Goal: Information Seeking & Learning: Learn about a topic

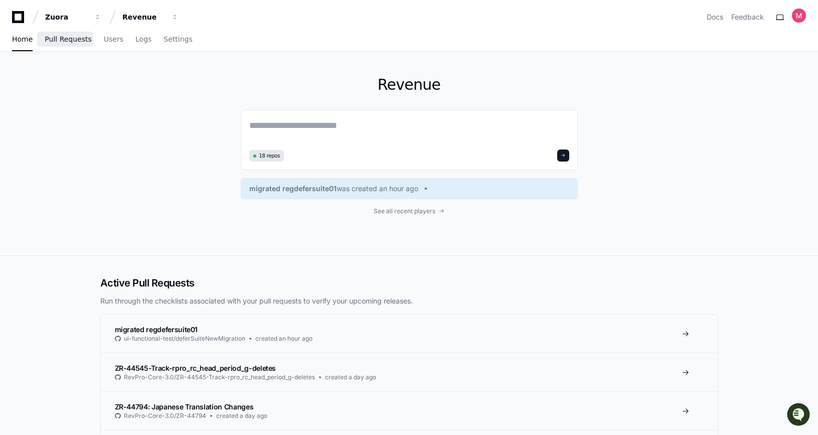
click at [61, 39] on span "Pull Requests" at bounding box center [68, 39] width 47 height 6
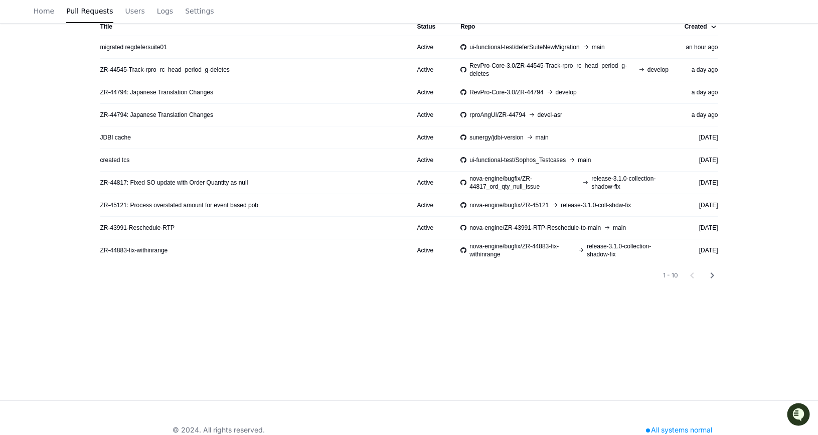
scroll to position [160, 0]
click at [714, 276] on mat-icon "chevron_right" at bounding box center [712, 276] width 12 height 12
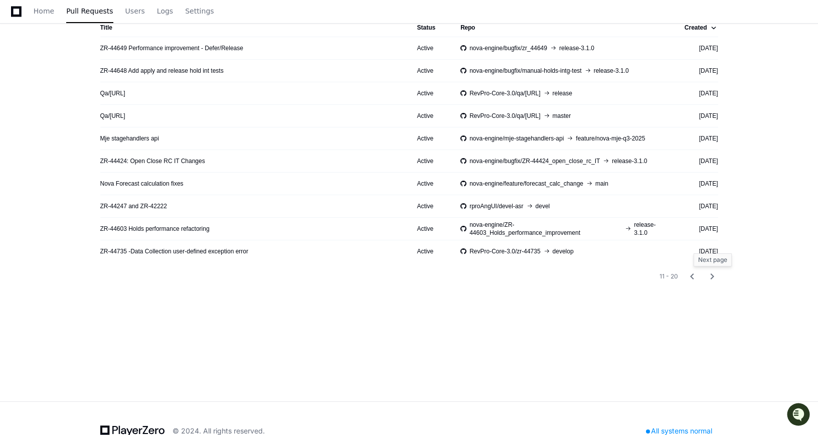
click at [713, 277] on mat-icon "chevron_right" at bounding box center [712, 276] width 12 height 12
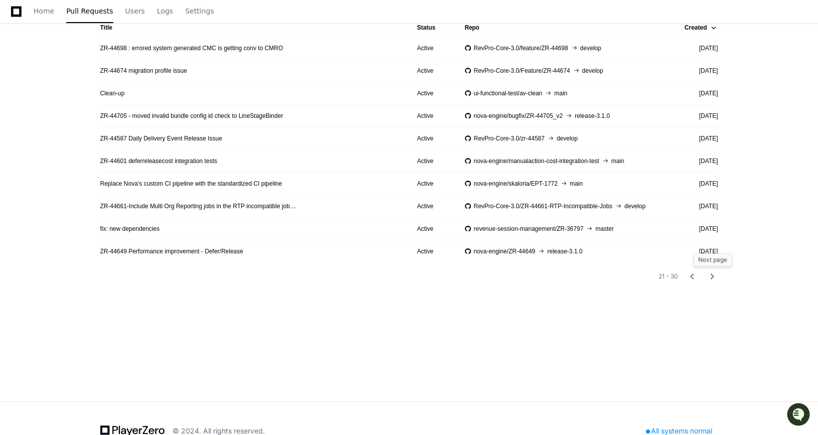
click at [715, 275] on mat-icon "chevron_right" at bounding box center [712, 276] width 12 height 12
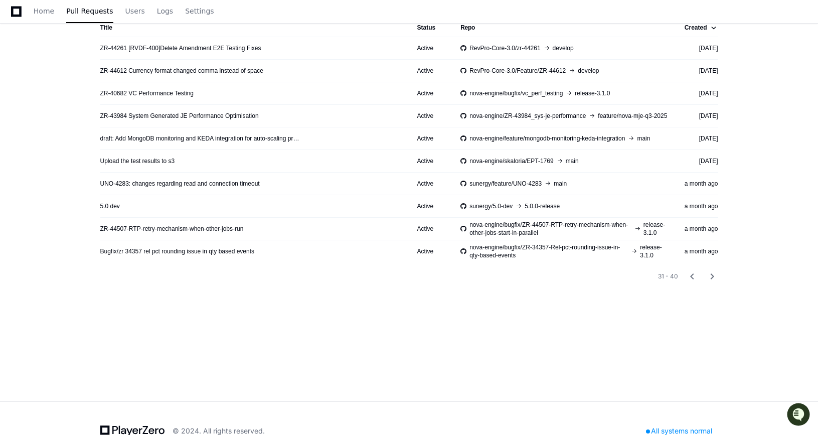
click at [46, 225] on app-pull-request-list-page "Pull Requests Run through the checklists associated with your pull requests to …" at bounding box center [409, 147] width 818 height 510
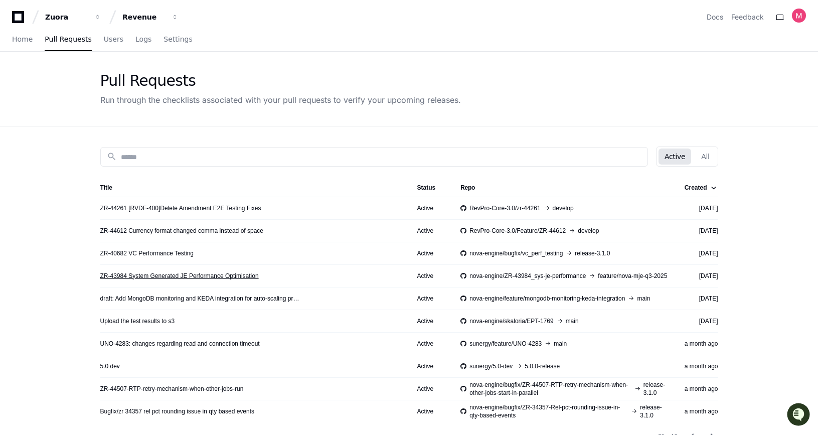
click at [160, 275] on link "ZR-43984 System Generated JE Performance Optimisation" at bounding box center [179, 276] width 158 height 8
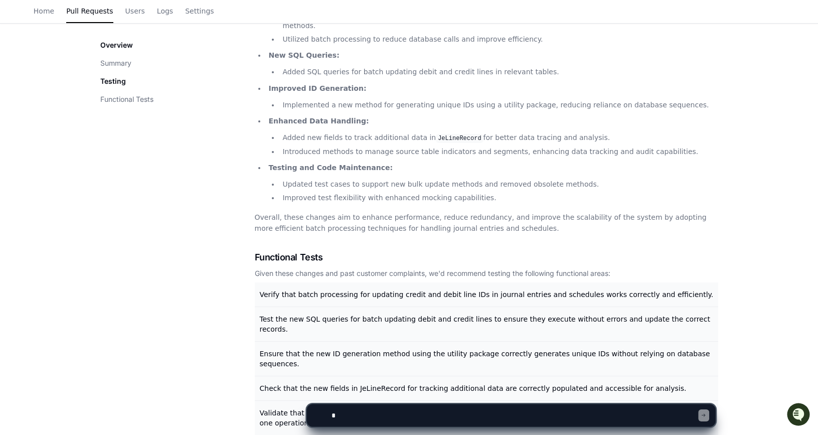
scroll to position [249, 0]
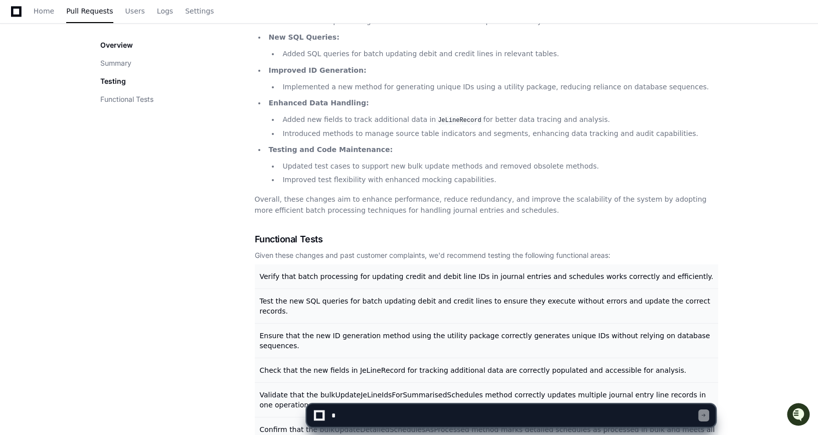
click at [378, 418] on textarea at bounding box center [514, 415] width 369 height 22
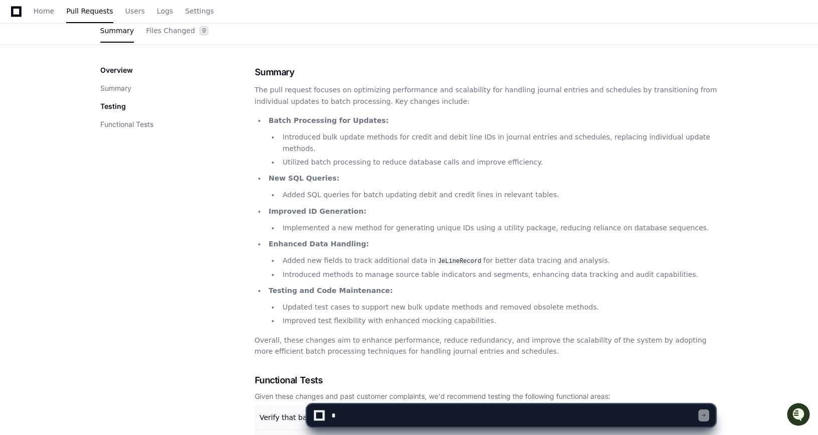
scroll to position [52, 0]
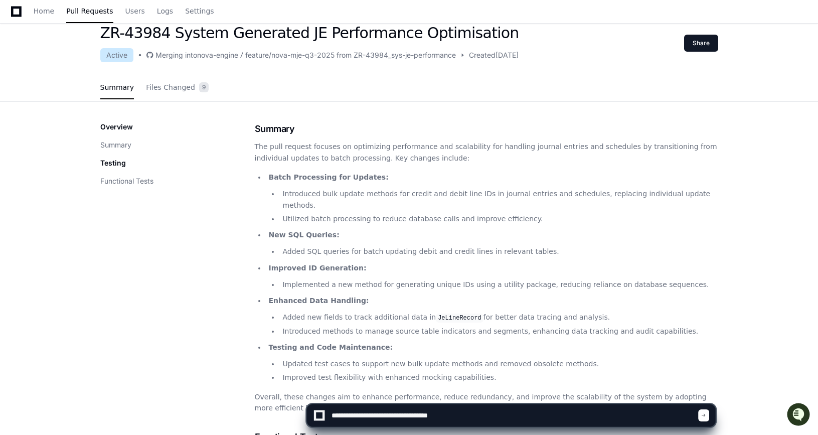
click at [356, 417] on textarea at bounding box center [514, 415] width 369 height 22
click at [400, 418] on textarea at bounding box center [514, 415] width 369 height 22
type textarea "**********"
click at [512, 417] on textarea at bounding box center [514, 415] width 369 height 22
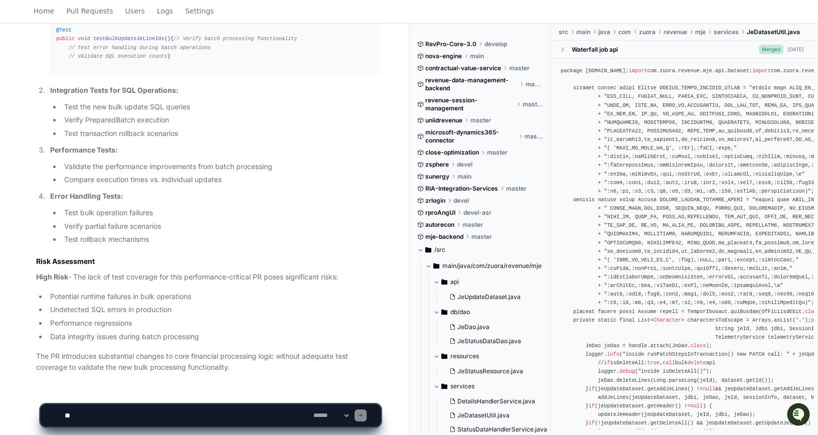
scroll to position [1361, 0]
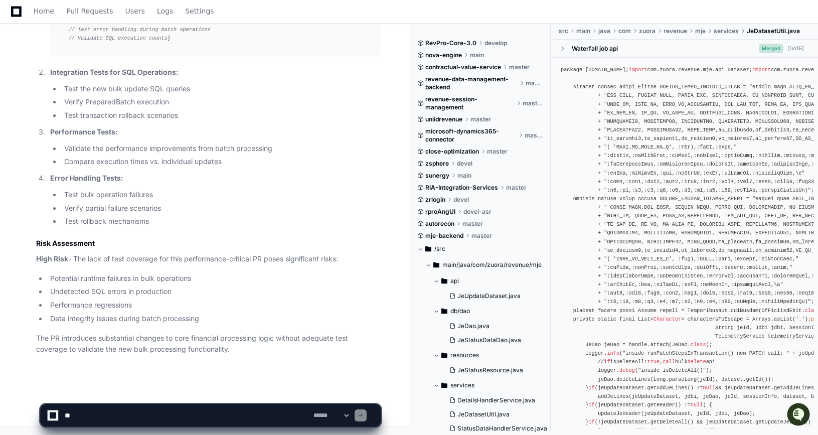
click at [142, 414] on textarea at bounding box center [187, 415] width 249 height 22
type textarea "**********"
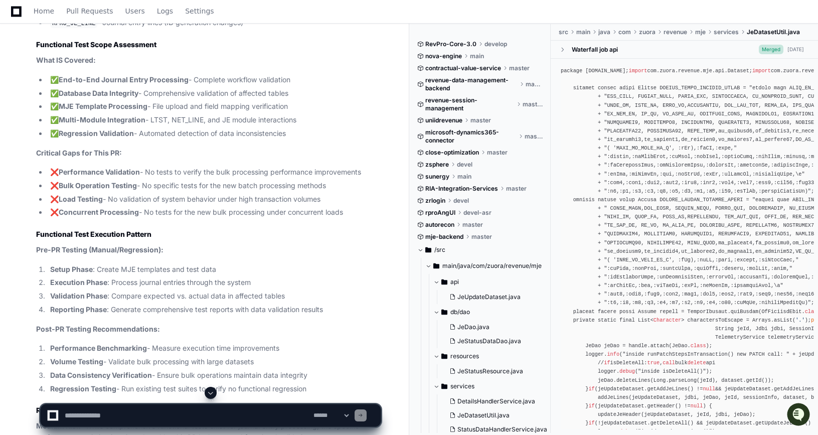
scroll to position [2668, 0]
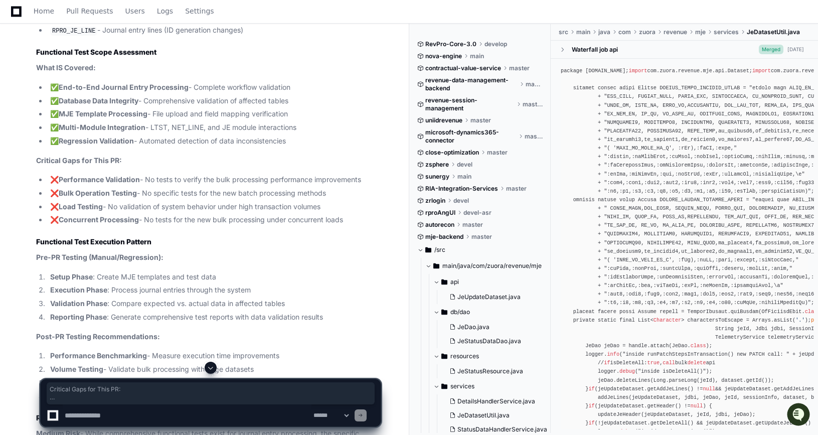
drag, startPoint x: 351, startPoint y: 229, endPoint x: 29, endPoint y: 172, distance: 327.5
click at [29, 172] on div "ZR-43984 System Generated JE Performance Optimisation Active [DATE] 1 MJEFileUp…" at bounding box center [198, 101] width 365 height 1111
copy article "Critical Gaps for This PR: ❌ Performance Validation - No tests to verify the bu…"
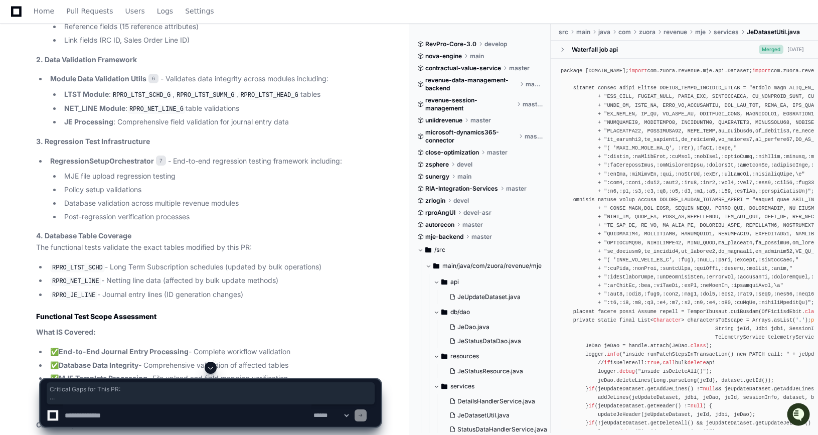
scroll to position [2697, 0]
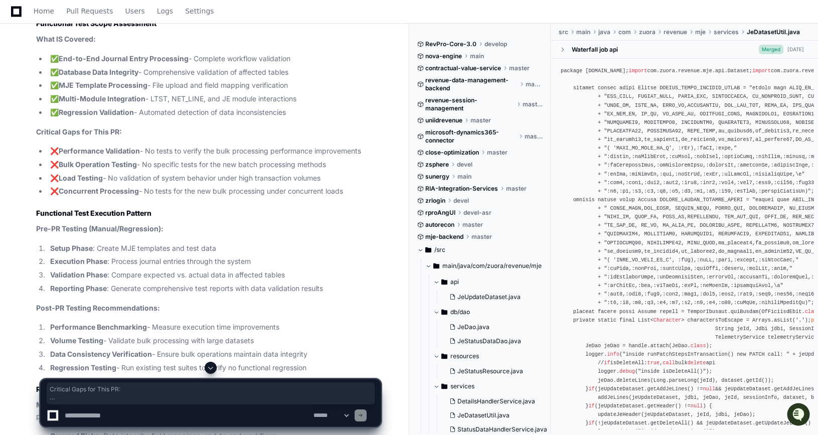
drag, startPoint x: 358, startPoint y: 198, endPoint x: 48, endPoint y: 159, distance: 312.3
click at [48, 159] on ul "❌ Performance Validation - No tests to verify the bulk processing performance i…" at bounding box center [208, 171] width 345 height 52
copy ul "❌ Performance Validation - No tests to verify the bulk processing performance i…"
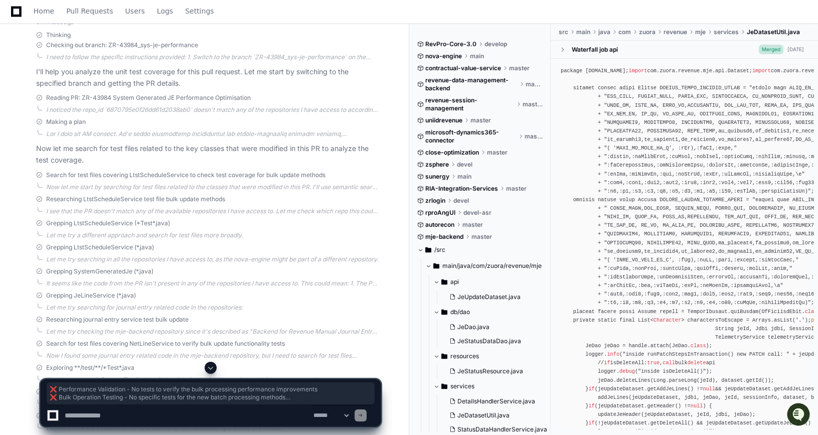
scroll to position [0, 0]
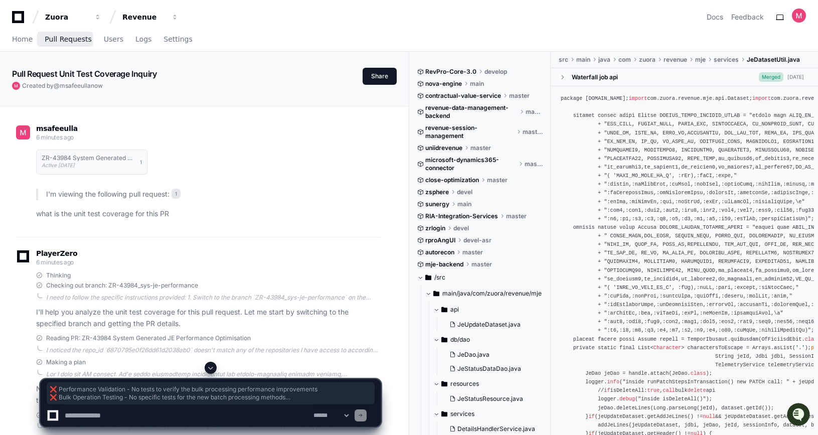
click at [75, 38] on span "Pull Requests" at bounding box center [68, 39] width 47 height 6
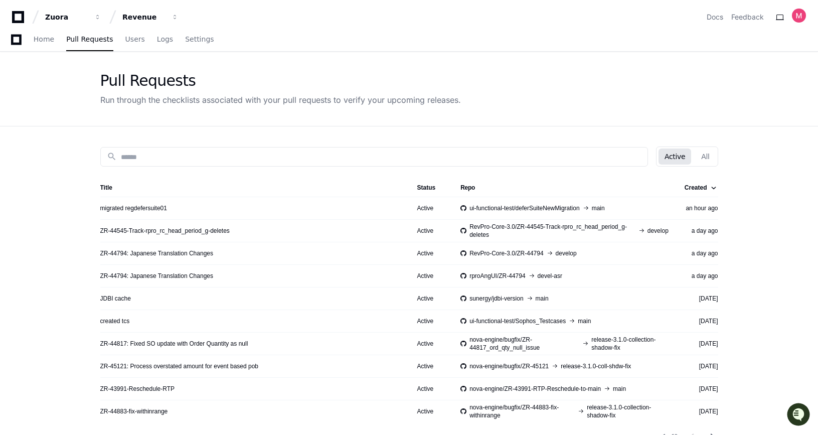
scroll to position [185, 0]
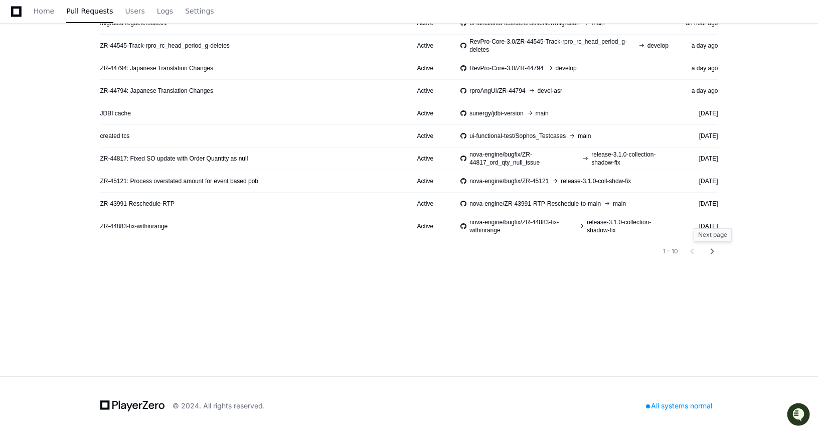
click at [710, 250] on mat-icon "chevron_right" at bounding box center [712, 251] width 12 height 12
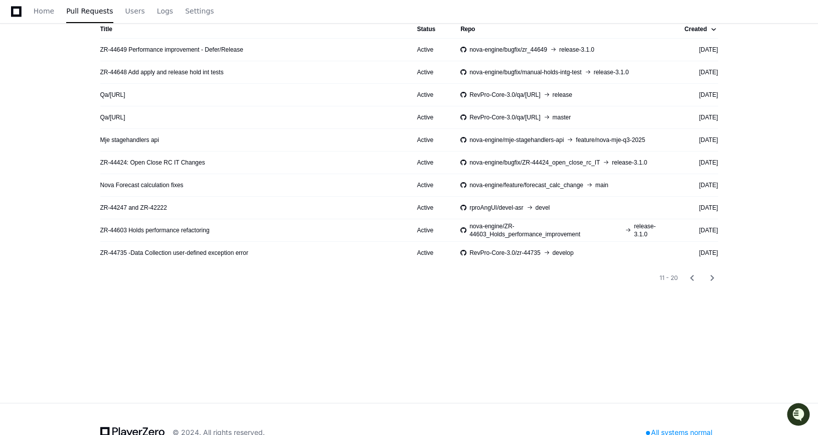
scroll to position [140, 0]
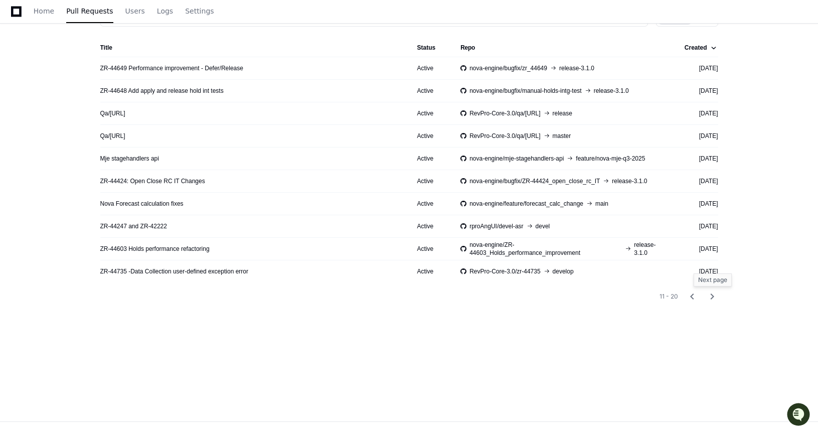
click at [713, 292] on mat-icon "chevron_right" at bounding box center [712, 296] width 12 height 12
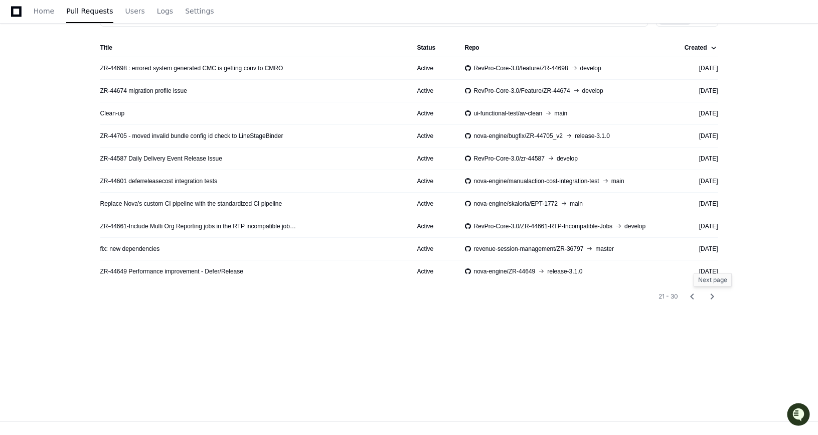
click at [715, 294] on mat-icon "chevron_right" at bounding box center [712, 296] width 12 height 12
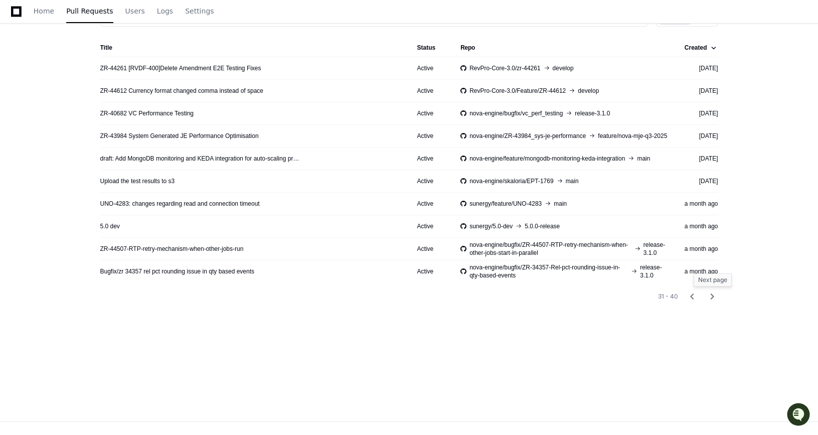
click at [710, 298] on mat-icon "chevron_right" at bounding box center [712, 296] width 12 height 12
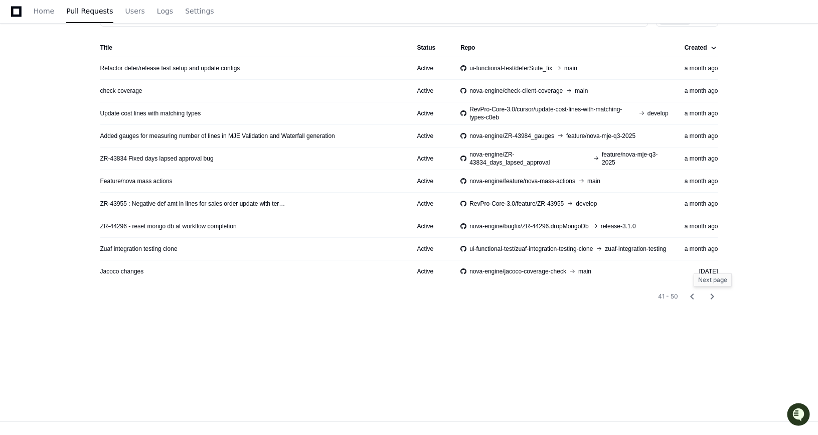
click at [713, 295] on mat-icon "chevron_right" at bounding box center [712, 296] width 12 height 12
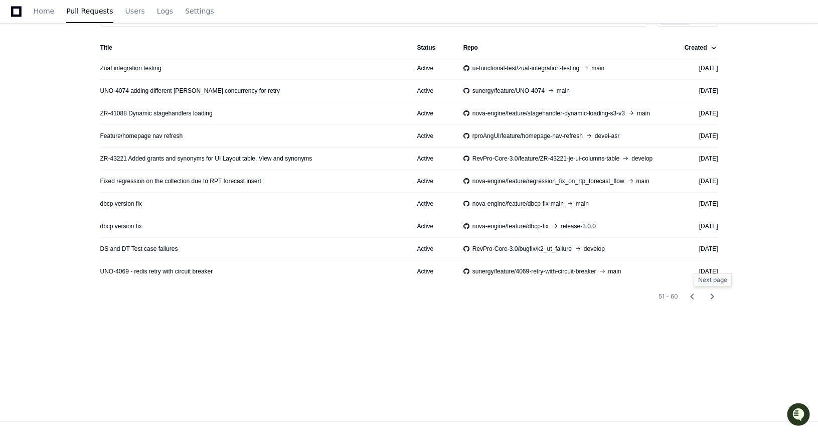
click at [712, 294] on mat-icon "chevron_right" at bounding box center [712, 296] width 12 height 12
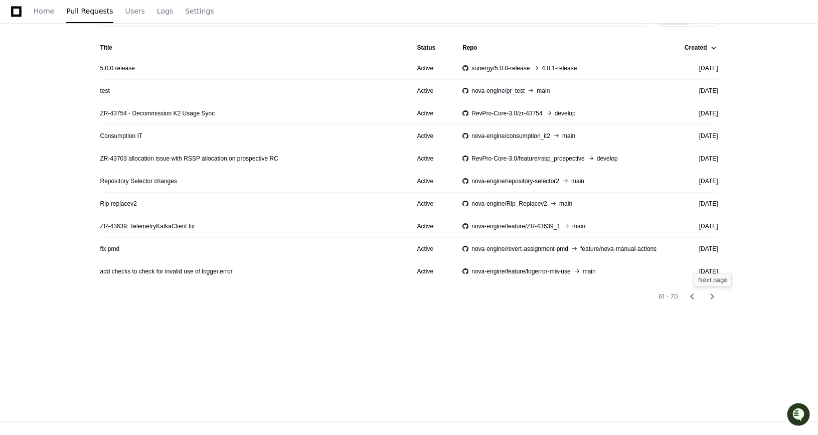
click at [715, 294] on mat-icon "chevron_right" at bounding box center [712, 296] width 12 height 12
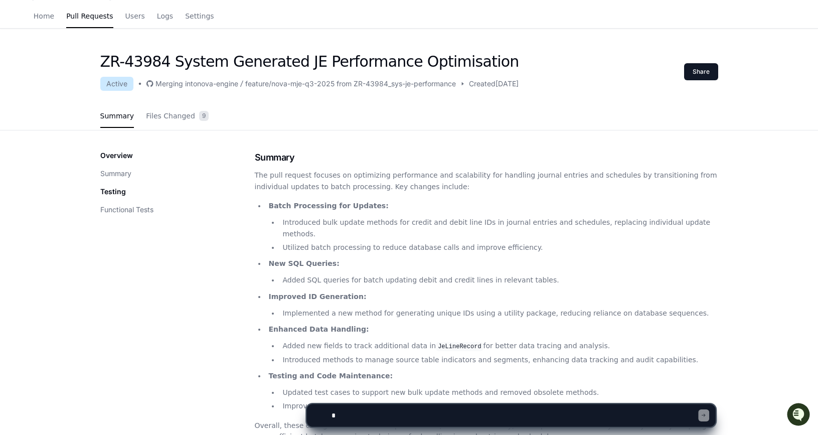
scroll to position [5, 0]
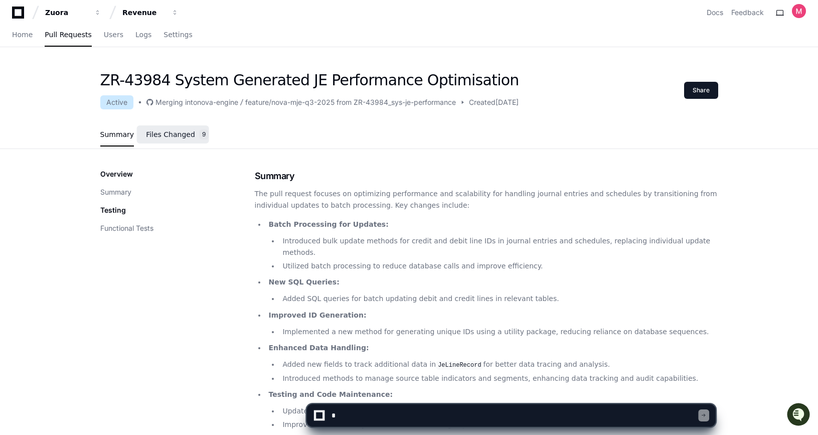
click at [171, 128] on link "Files Changed 9" at bounding box center [177, 134] width 63 height 27
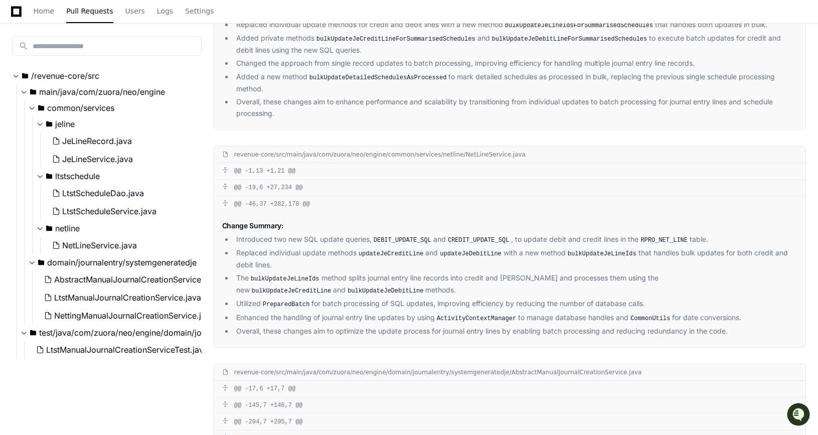
scroll to position [0, 0]
